Goal: Task Accomplishment & Management: Manage account settings

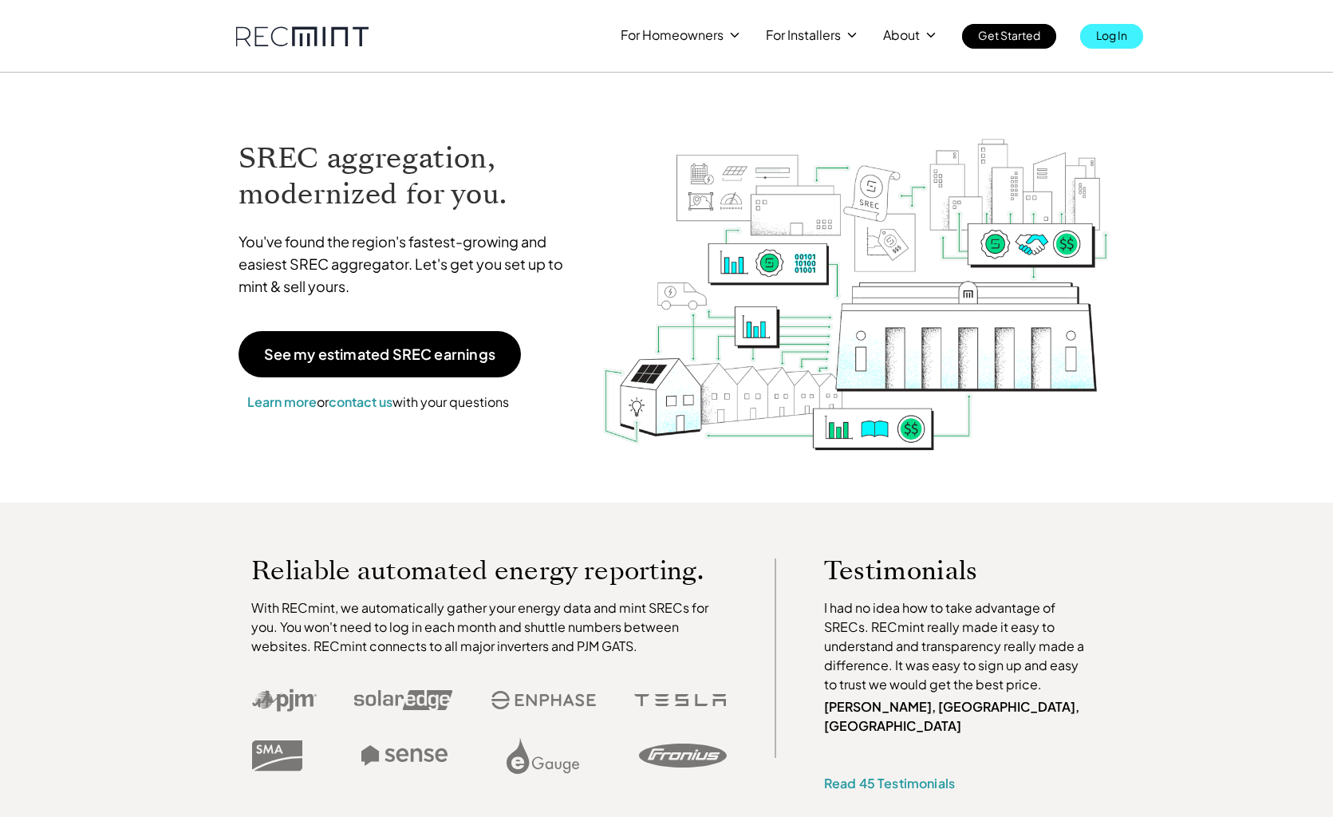
click at [1130, 36] on link "Log In" at bounding box center [1111, 36] width 63 height 25
click at [755, 2] on div "For Homeowners For Installers About Get Started Log In" at bounding box center [667, 24] width 910 height 49
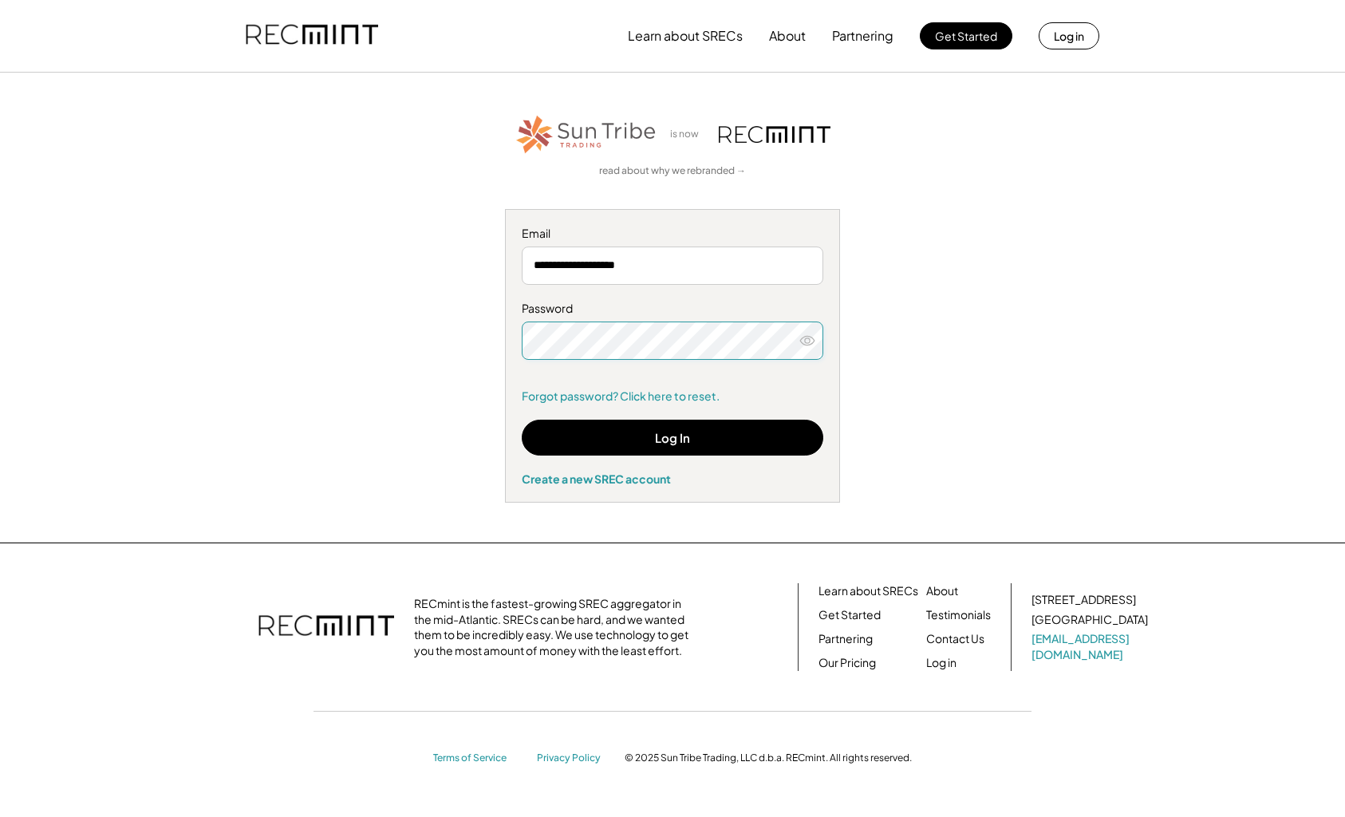
click at [807, 340] on icon at bounding box center [807, 341] width 16 height 16
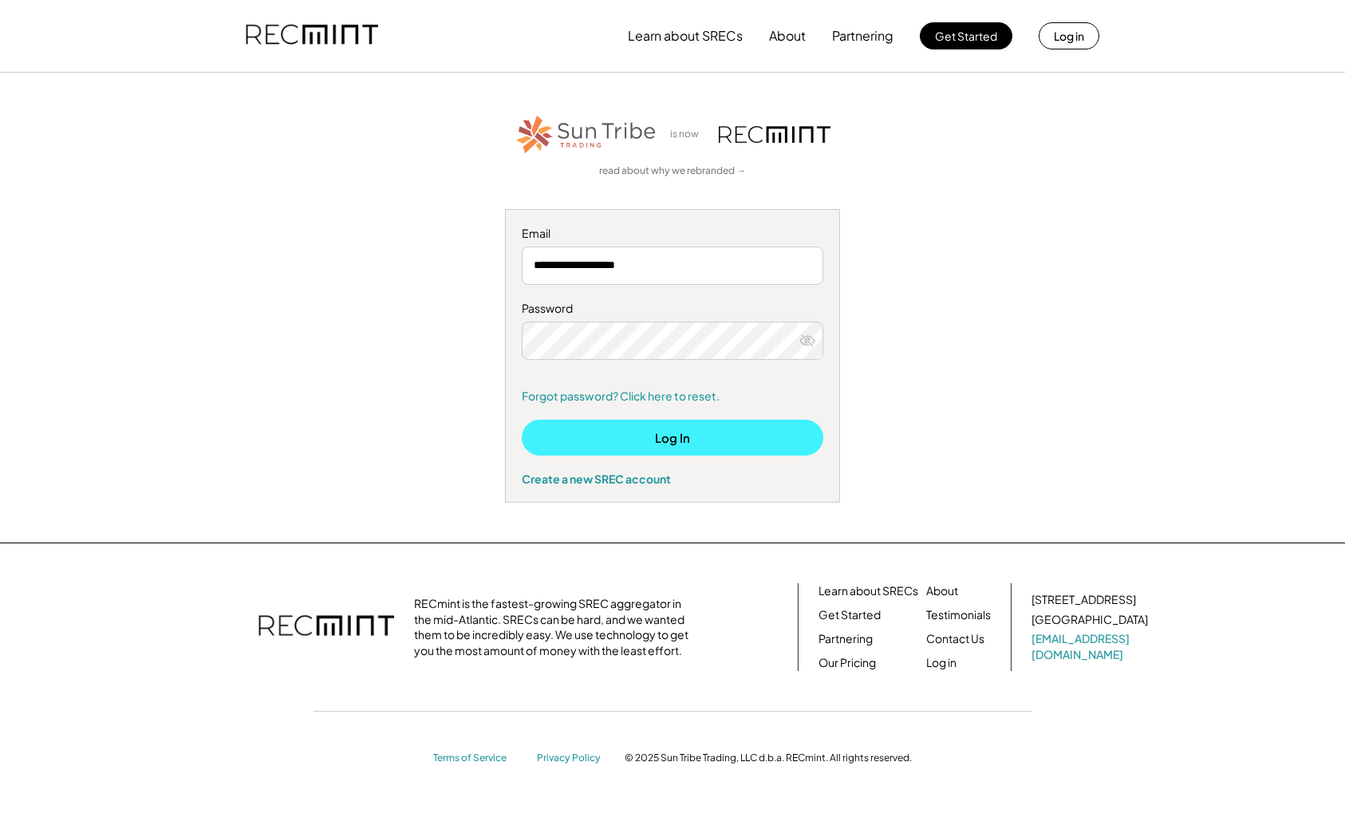
click at [688, 429] on button "Log In" at bounding box center [673, 438] width 302 height 36
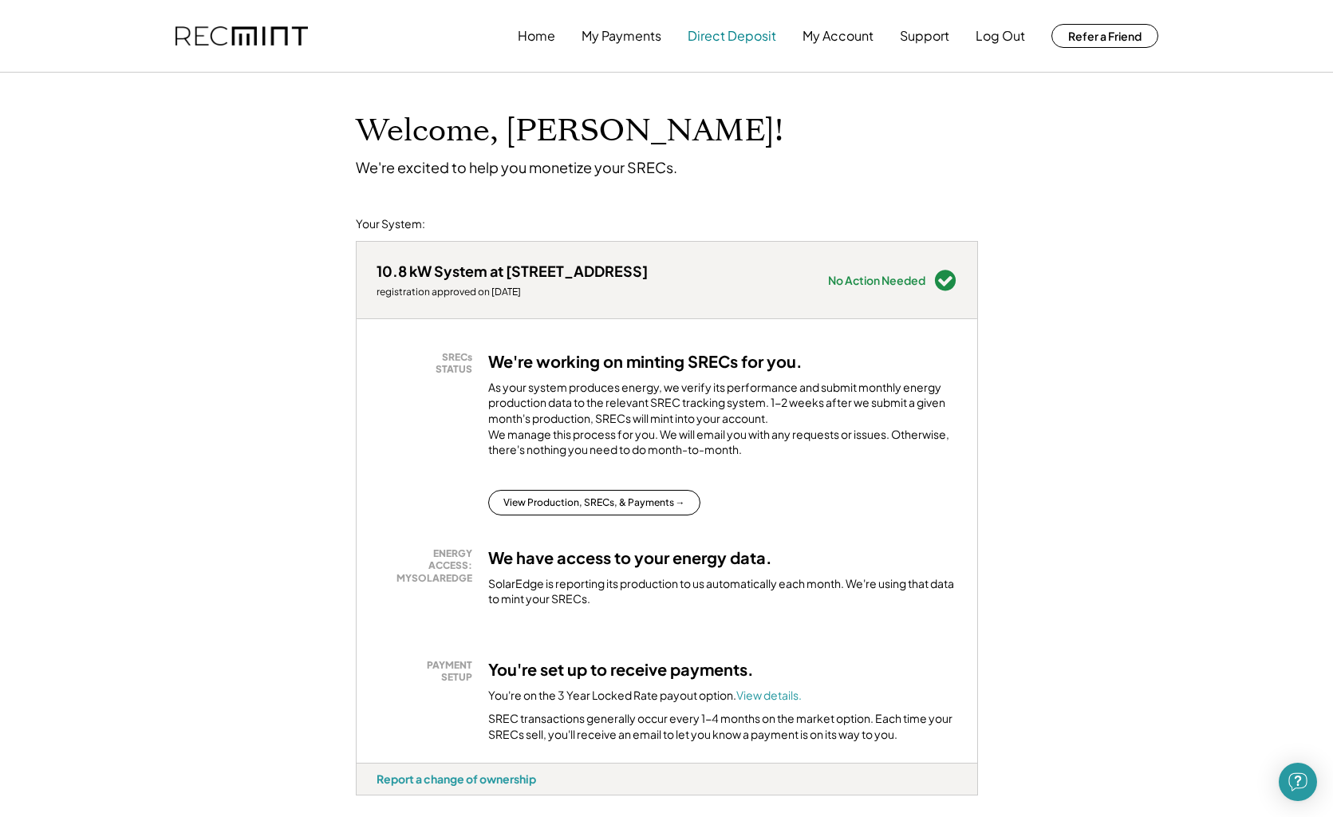
click at [743, 40] on button "Direct Deposit" at bounding box center [732, 36] width 89 height 32
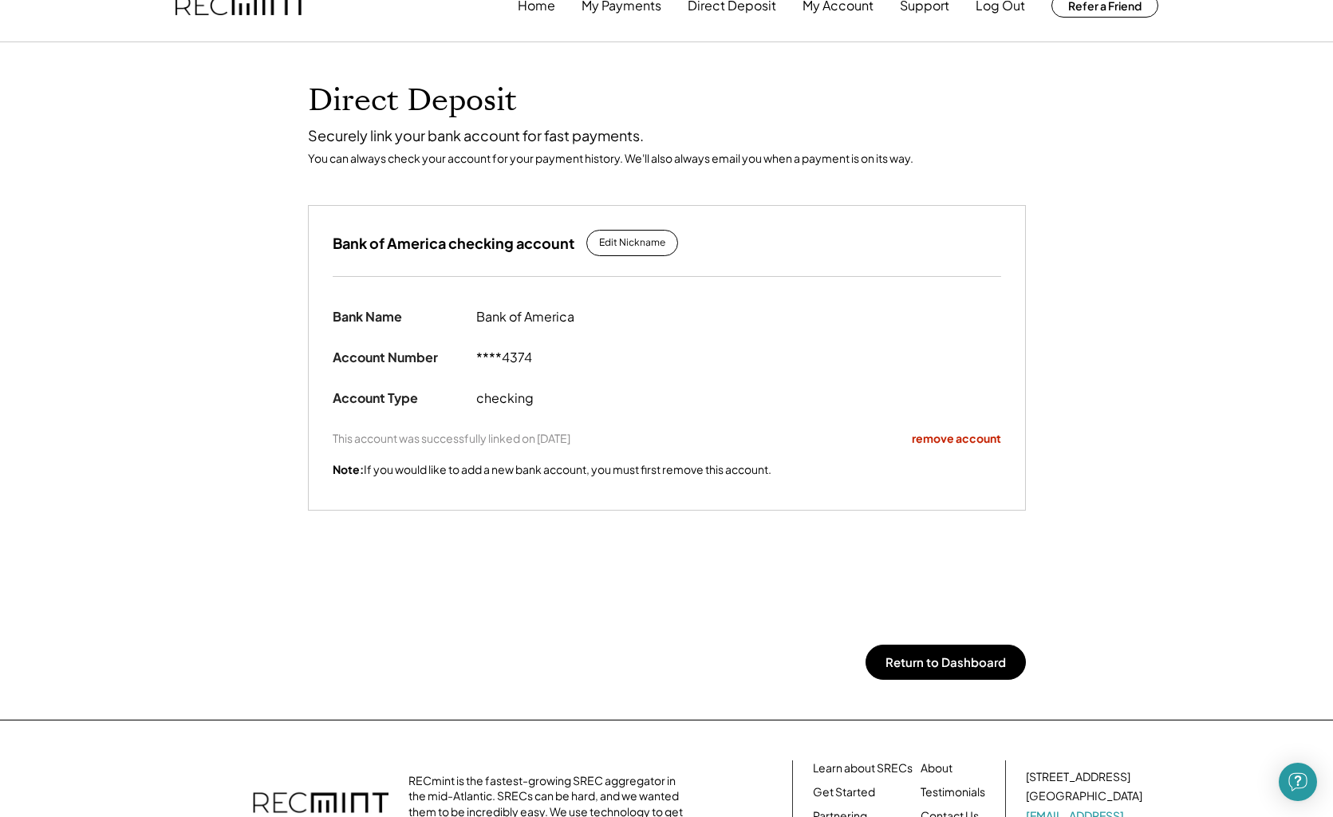
scroll to position [190, 0]
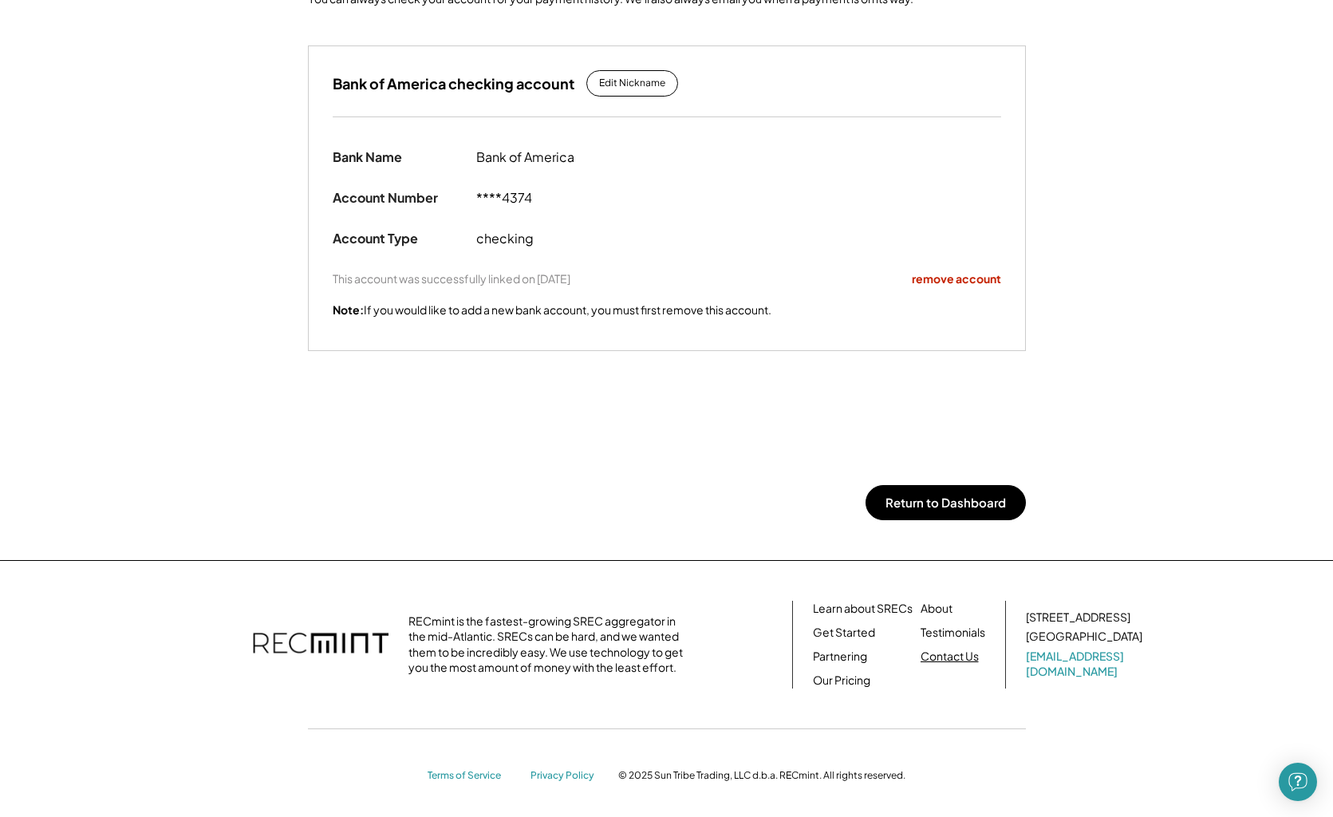
click at [945, 653] on link "Contact Us" at bounding box center [950, 657] width 58 height 16
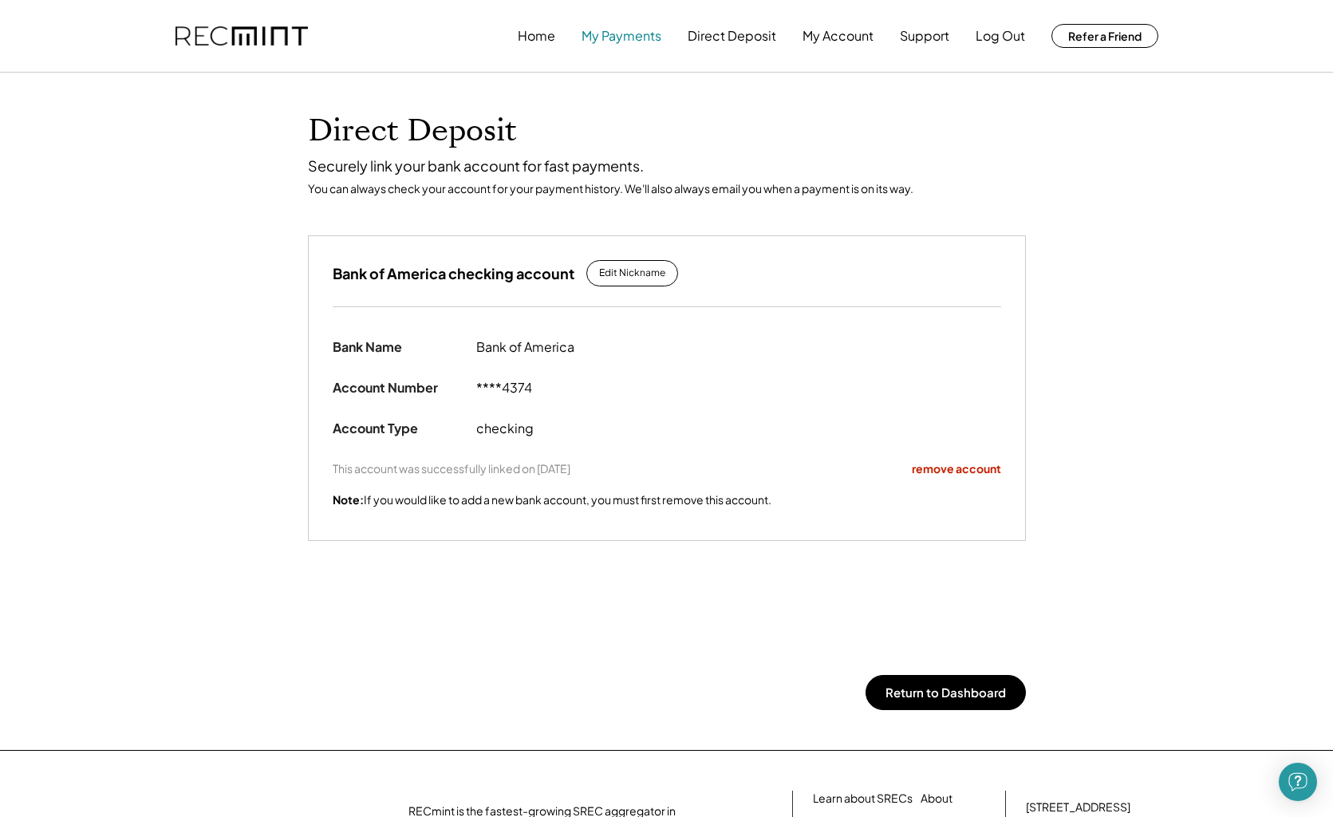
click at [637, 41] on button "My Payments" at bounding box center [622, 36] width 80 height 32
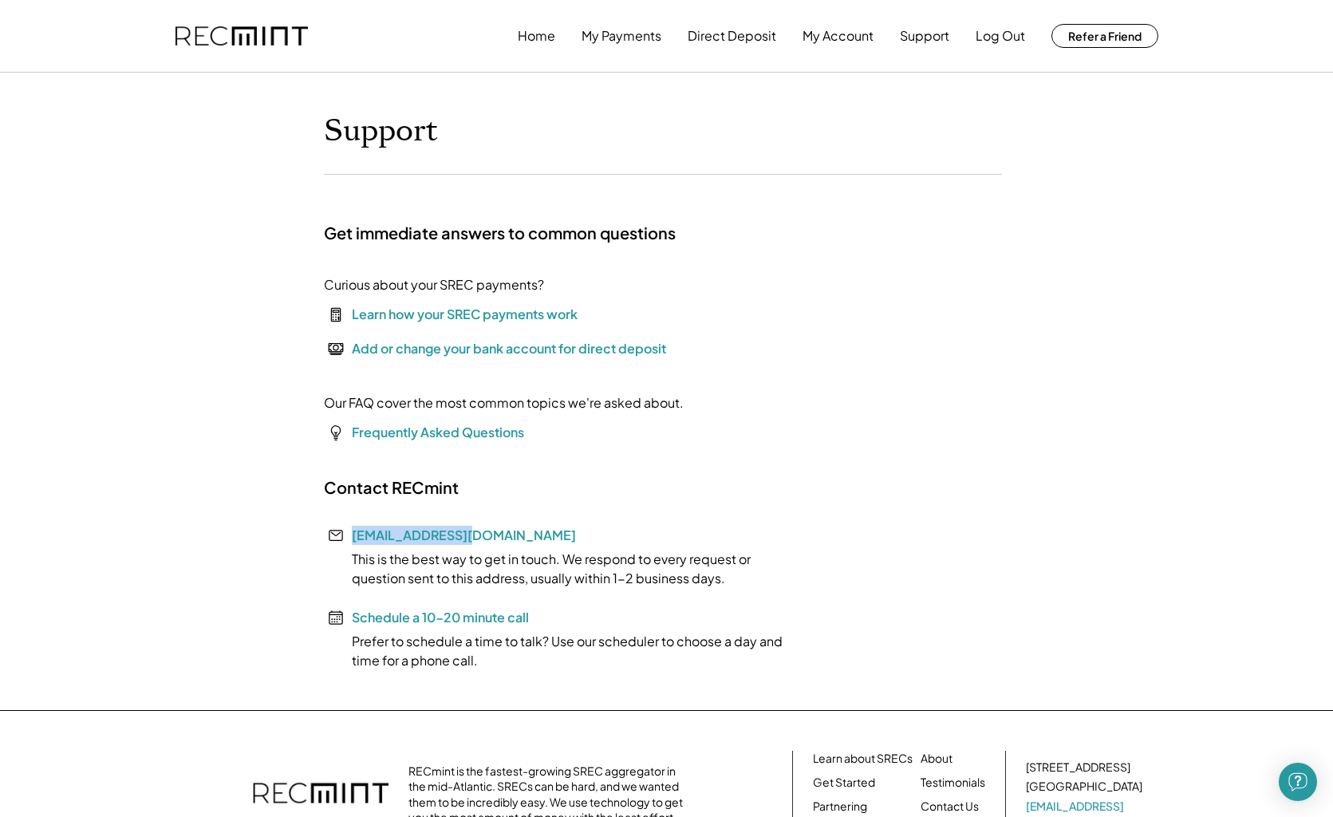
drag, startPoint x: 471, startPoint y: 531, endPoint x: 355, endPoint y: 522, distance: 116.0
click at [355, 522] on div "Contact RECmint [EMAIL_ADDRESS][DOMAIN_NAME] This is the best way to get in tou…" at bounding box center [563, 573] width 479 height 193
copy link "[EMAIL_ADDRESS][DOMAIN_NAME]"
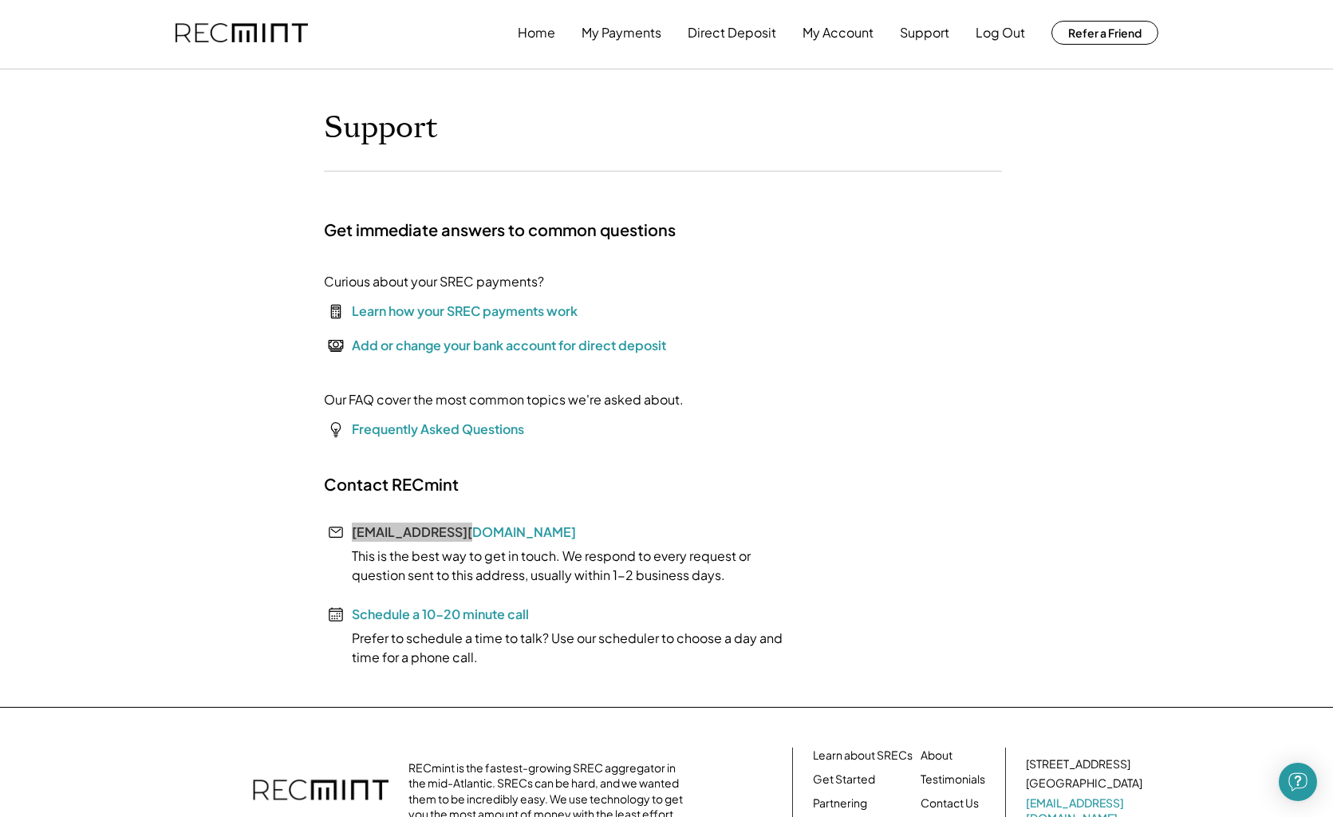
scroll to position [46, 0]
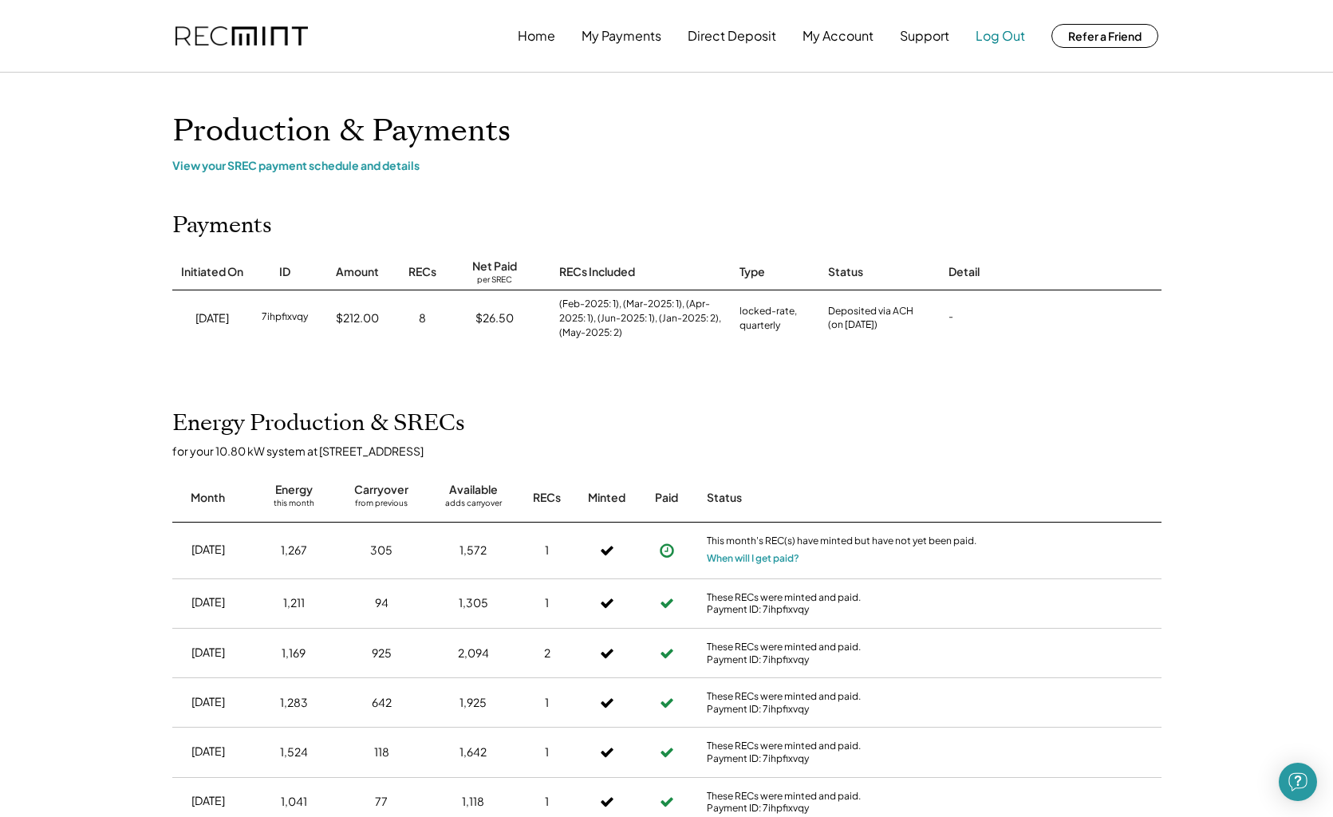
click at [997, 38] on button "Log Out" at bounding box center [1000, 36] width 49 height 32
